Goal: Navigation & Orientation: Find specific page/section

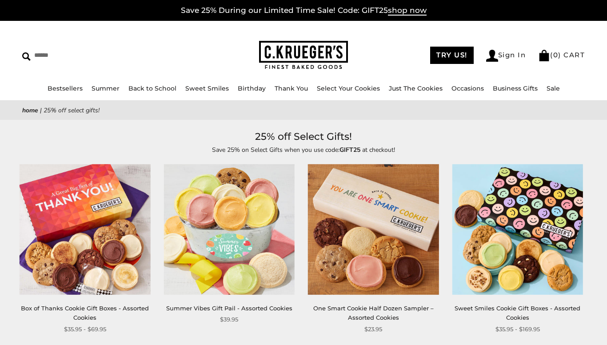
scroll to position [24, 0]
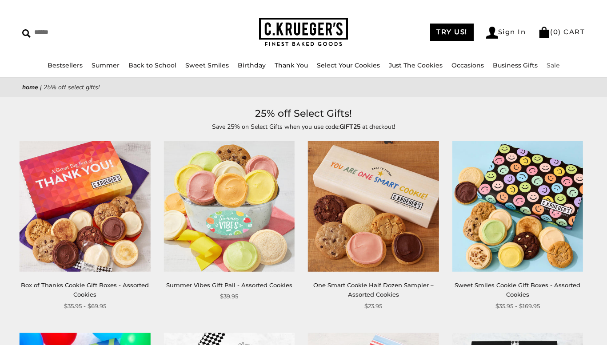
click at [547, 63] on link "Sale" at bounding box center [553, 65] width 13 height 8
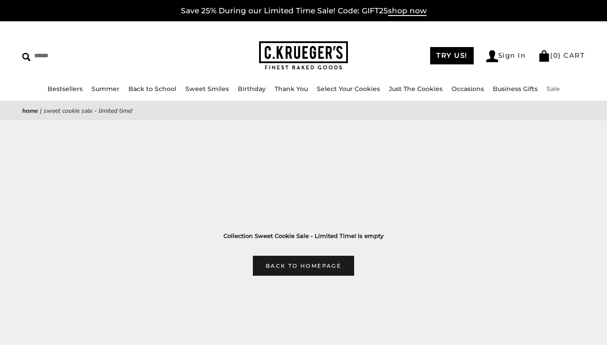
click at [547, 87] on link "Sale" at bounding box center [553, 89] width 13 height 8
click at [405, 87] on link "Just The Cookies" at bounding box center [416, 89] width 54 height 8
